Goal: Information Seeking & Learning: Learn about a topic

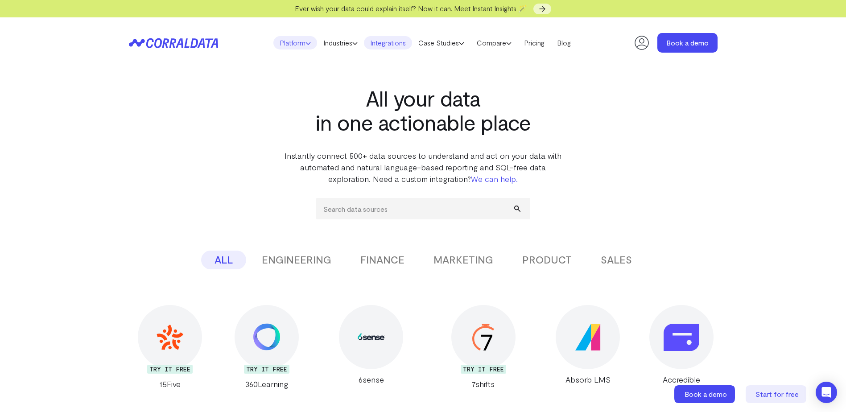
click at [300, 41] on link "Platform" at bounding box center [295, 42] width 44 height 13
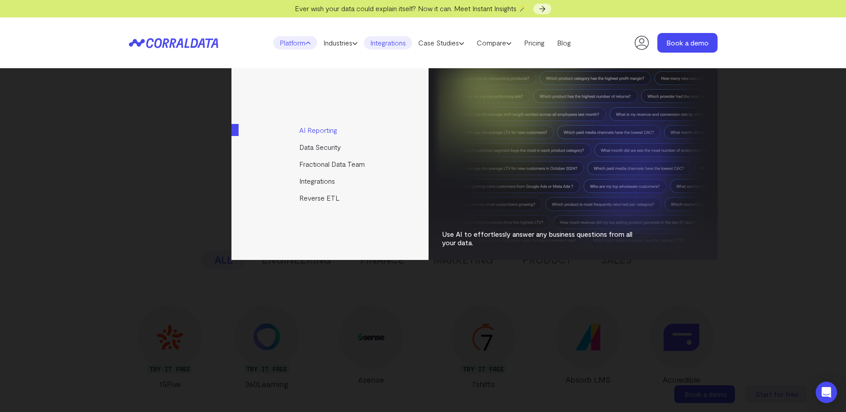
click at [303, 129] on link "AI Reporting" at bounding box center [330, 130] width 198 height 17
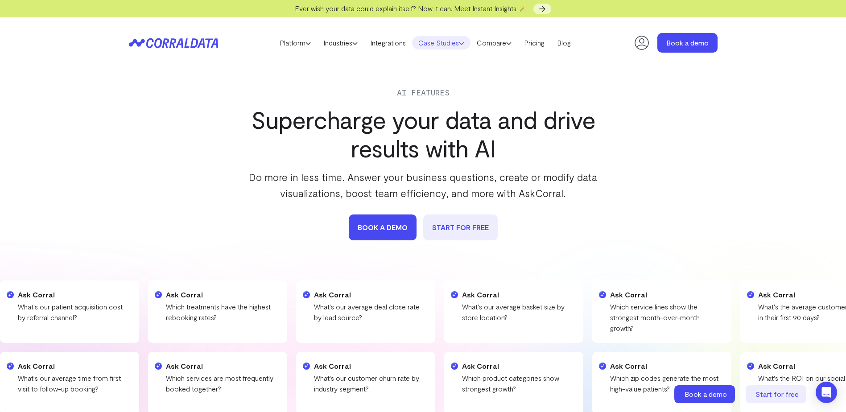
click at [435, 47] on link "Case Studies" at bounding box center [441, 42] width 58 height 13
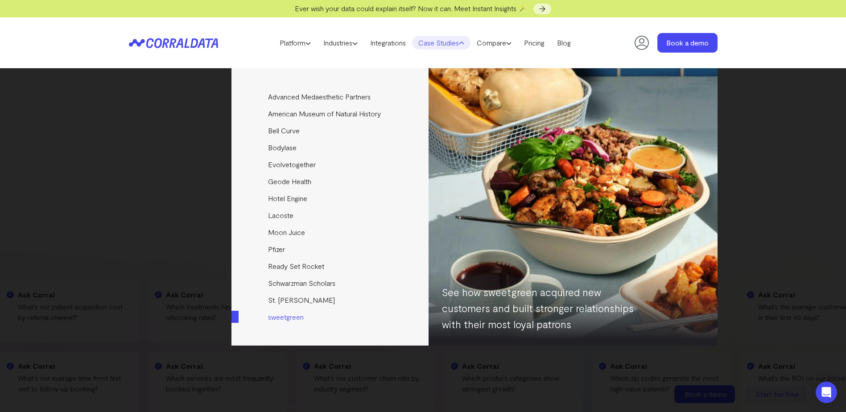
click at [278, 315] on link "sweetgreen" at bounding box center [330, 317] width 198 height 17
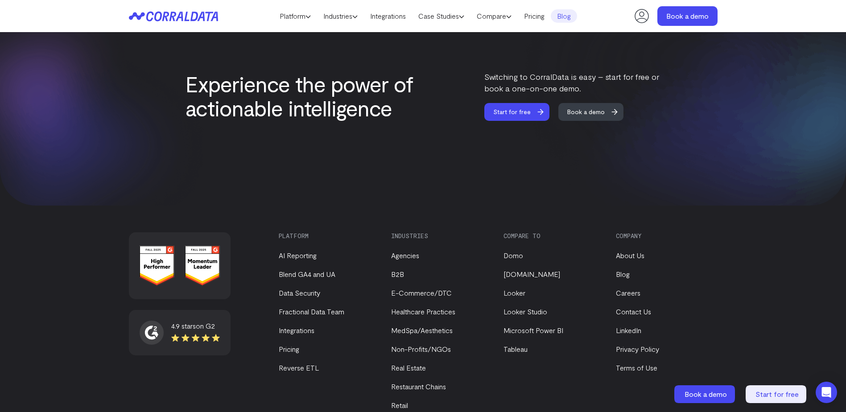
scroll to position [1898, 0]
click at [287, 351] on link "Pricing" at bounding box center [289, 348] width 21 height 8
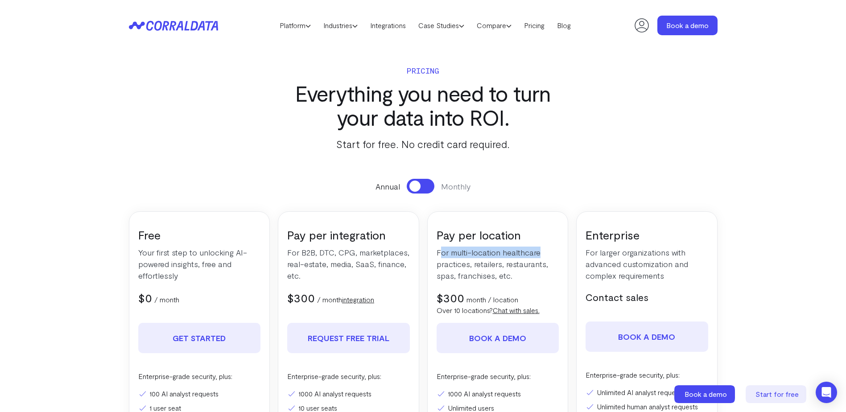
drag, startPoint x: 440, startPoint y: 253, endPoint x: 524, endPoint y: 256, distance: 84.4
click at [538, 251] on p "For multi-location healthcare practices, retailers, restaurants, spas, franchis…" at bounding box center [498, 264] width 123 height 35
drag, startPoint x: 524, startPoint y: 256, endPoint x: 458, endPoint y: 265, distance: 66.2
click at [469, 263] on p "For multi-location healthcare practices, retailers, restaurants, spas, franchis…" at bounding box center [498, 264] width 123 height 35
drag, startPoint x: 451, startPoint y: 266, endPoint x: 526, endPoint y: 267, distance: 74.5
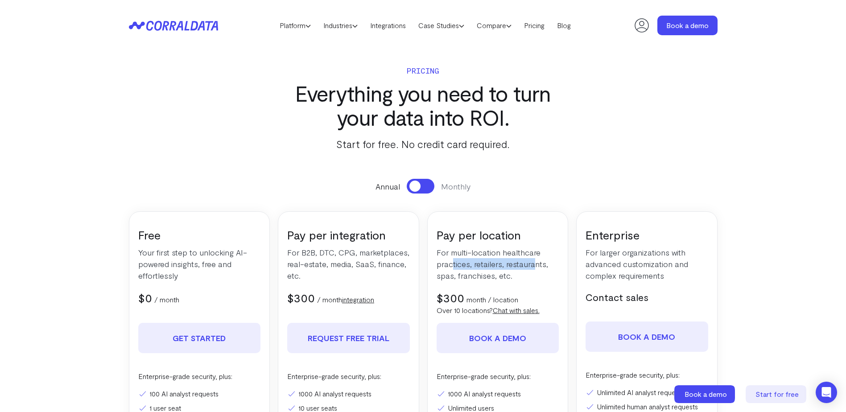
click at [532, 264] on p "For multi-location healthcare practices, retailers, restaurants, spas, franchis…" at bounding box center [498, 264] width 123 height 35
drag, startPoint x: 526, startPoint y: 267, endPoint x: 474, endPoint y: 278, distance: 53.4
click at [479, 276] on p "For multi-location healthcare practices, retailers, restaurants, spas, franchis…" at bounding box center [498, 264] width 123 height 35
